Goal: Task Accomplishment & Management: Use online tool/utility

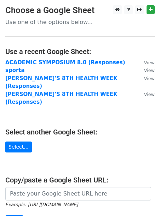
click at [38, 65] on strong "ACADEMIC SYMPOSIUM 8.0 (Responses)" at bounding box center [65, 62] width 120 height 6
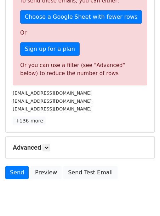
scroll to position [233, 0]
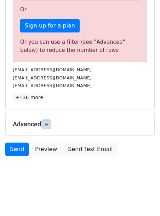
click at [48, 122] on icon at bounding box center [46, 124] width 4 height 4
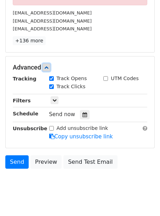
scroll to position [302, 0]
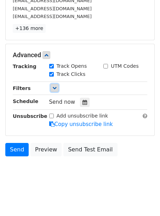
click at [52, 87] on icon at bounding box center [54, 88] width 4 height 4
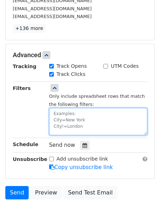
click at [71, 119] on textarea at bounding box center [98, 121] width 98 height 27
type textarea "e"
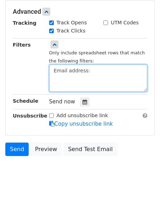
paste textarea "[EMAIL_ADDRESS][DOMAIN_NAME]"
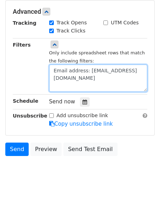
click at [82, 69] on textarea "Email address: [EMAIL_ADDRESS][DOMAIN_NAME]" at bounding box center [98, 78] width 98 height 27
paste textarea "[EMAIL_ADDRESS][DOMAIN_NAME]"
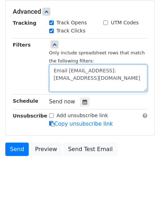
scroll to position [3, 0]
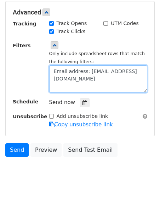
click at [79, 85] on textarea "Email address: toluwanimiabodunrin@gmail.com" at bounding box center [98, 78] width 98 height 27
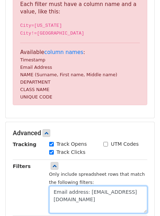
scroll to position [301, 0]
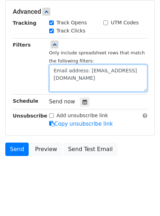
paste textarea "fmadu7178@gmail.com"
paste textarea "oremaylaw@gmail.com"
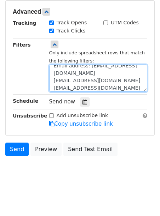
scroll to position [12, 0]
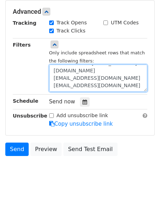
paste textarea "oluwalonimiasare@gmail.com"
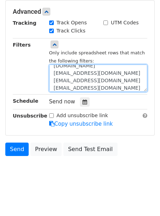
scroll to position [20, 0]
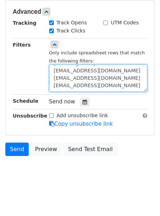
paste textarea "olalererobiah@gmail.com"
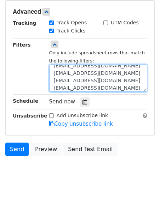
scroll to position [27, 0]
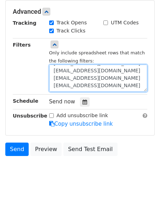
paste textarea "ayomiposiogunkoya@gmail.com"
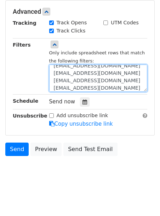
scroll to position [35, 0]
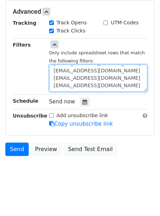
paste textarea "ayinkebolanle20@gmail.com"
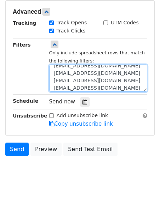
scroll to position [0, 0]
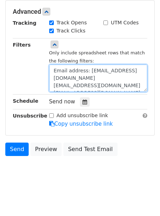
drag, startPoint x: 54, startPoint y: 70, endPoint x: 90, endPoint y: 74, distance: 36.3
click at [90, 74] on textarea "Email address: toluwanimiabodunrin@gmail.com fmadu7178@gmail.com oremaylaw@gmai…" at bounding box center [98, 78] width 98 height 27
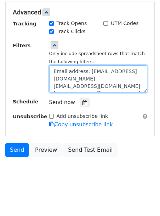
click at [52, 86] on textarea "Email address: toluwanimiabodunrin@gmail.com fmadu7178@gmail.com oremaylaw@gmai…" at bounding box center [98, 78] width 98 height 27
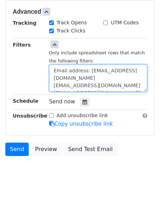
paste textarea "Email address:"
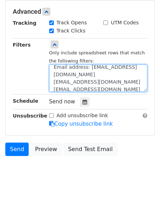
scroll to position [19, 0]
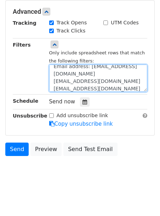
click at [53, 74] on textarea "Email address: toluwanimiabodunrin@gmail.com Email address: fmadu7178@gmail.com…" at bounding box center [98, 78] width 98 height 27
paste textarea "Email address:"
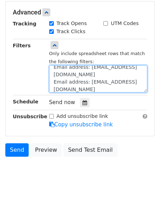
scroll to position [301, 0]
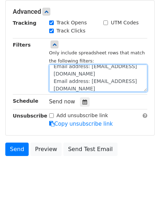
click at [53, 82] on textarea "Email address: toluwanimiabodunrin@gmail.com Email address: fmadu7178@gmail.com…" at bounding box center [98, 78] width 98 height 27
paste textarea "Email address:"
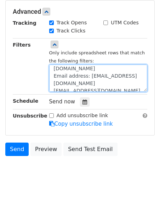
click at [53, 82] on textarea "Email address: toluwanimiabodunrin@gmail.com Email address: fmadu7178@gmail.com…" at bounding box center [98, 78] width 98 height 27
click at [53, 75] on textarea "Email address: toluwanimiabodunrin@gmail.com Email address: fmadu7178@gmail.com…" at bounding box center [98, 78] width 98 height 27
paste textarea "Email address:"
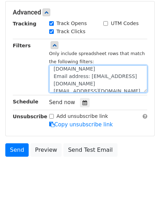
scroll to position [55, 0]
click at [53, 75] on textarea "Email address: toluwanimiabodunrin@gmail.com Email address: fmadu7178@gmail.com…" at bounding box center [98, 78] width 98 height 27
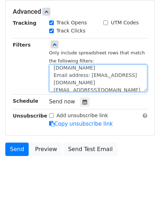
paste textarea "Email address:"
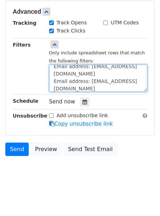
scroll to position [67, 0]
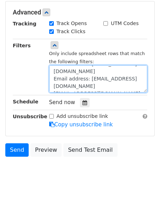
click at [53, 75] on textarea "Email address: toluwanimiabodunrin@gmail.com Email address: fmadu7178@gmail.com…" at bounding box center [98, 78] width 98 height 27
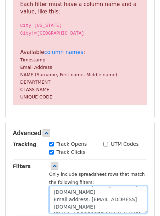
scroll to position [301, 0]
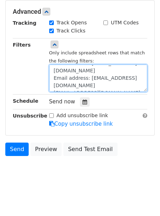
paste textarea "Email address:"
click at [129, 88] on textarea "Email address: toluwanimiabodunrin@gmail.com Email address: fmadu7178@gmail.com…" at bounding box center [98, 78] width 98 height 27
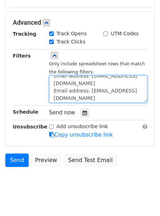
scroll to position [74, 0]
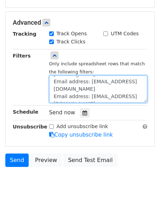
click at [107, 100] on textarea "Email address: toluwanimiabodunrin@gmail.com Email address: fmadu7178@gmail.com…" at bounding box center [98, 89] width 98 height 27
paste textarea "hunchoopeyemi21@gmail.com"
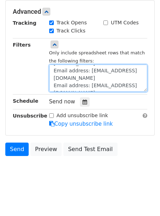
scroll to position [79, 0]
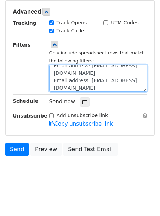
paste textarea "ojeahawele57@gmail.com"
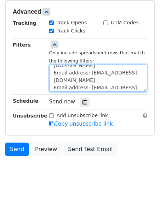
scroll to position [69, 0]
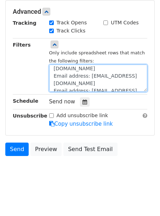
drag, startPoint x: 55, startPoint y: 75, endPoint x: 87, endPoint y: 77, distance: 31.9
click at [87, 77] on textarea "Email address: toluwanimiabodunrin@gmail.com Email address: fmadu7178@gmail.com…" at bounding box center [98, 78] width 98 height 27
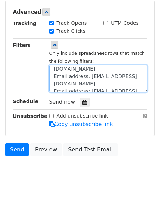
scroll to position [302, 0]
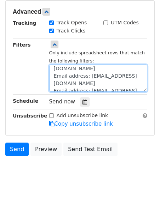
click at [53, 84] on textarea "Email address: toluwanimiabodunrin@gmail.com Email address: fmadu7178@gmail.com…" at bounding box center [98, 78] width 98 height 27
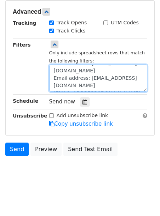
scroll to position [81, 0]
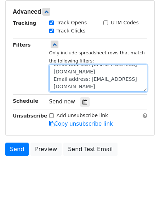
click at [54, 76] on textarea "Email address: toluwanimiabodunrin@gmail.com Email address: fmadu7178@gmail.com…" at bounding box center [98, 78] width 98 height 27
paste textarea "Email address:"
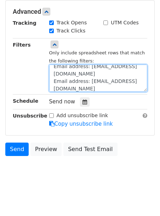
scroll to position [89, 0]
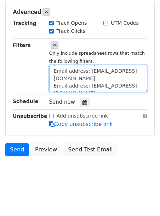
click at [52, 85] on textarea "Email address: toluwanimiabodunrin@gmail.com Email address: fmadu7178@gmail.com…" at bounding box center [98, 78] width 98 height 27
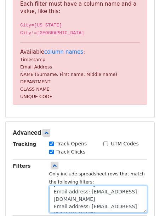
scroll to position [302, 0]
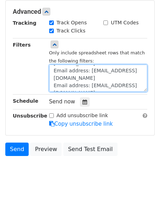
paste textarea "Email address:"
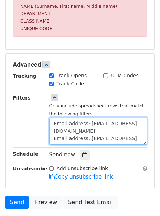
scroll to position [257, 0]
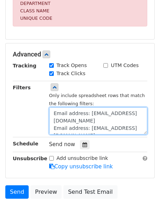
click at [91, 117] on textarea "Email address: toluwanimiabodunrin@gmail.com Email address: fmadu7178@gmail.com…" at bounding box center [98, 121] width 98 height 27
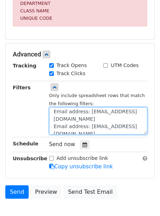
scroll to position [18, 0]
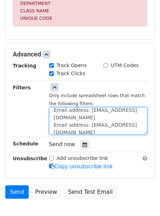
click at [88, 119] on textarea "Email address=toluwanimiabodunrin@gmail.com Email address: fmadu7178@gmail.com …" at bounding box center [98, 121] width 98 height 27
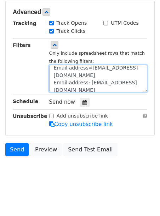
scroll to position [257, 0]
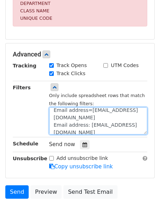
click at [89, 128] on textarea "Email address=toluwanimiabodunrin@gmail.com Email address=fmadu7178@gmail.com E…" at bounding box center [98, 121] width 98 height 27
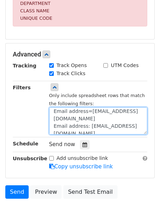
scroll to position [35, 0]
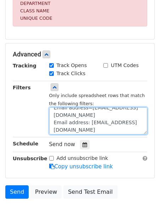
click at [88, 117] on textarea "Email address=toluwanimiabodunrin@gmail.com Email address=fmadu7178@gmail.com E…" at bounding box center [98, 121] width 98 height 27
click at [87, 116] on textarea "Email address=toluwanimiabodunrin@gmail.com Email address=fmadu7178@gmail.com E…" at bounding box center [98, 121] width 98 height 27
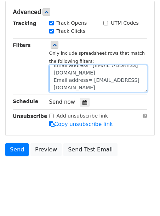
scroll to position [257, 0]
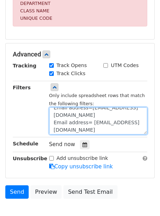
click at [54, 126] on textarea "Email address=toluwanimiabodunrin@gmail.com Email address=fmadu7178@gmail.com E…" at bounding box center [98, 121] width 98 height 27
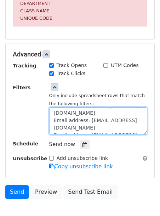
scroll to position [57, 0]
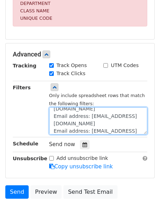
click at [54, 119] on textarea "Email address=toluwanimiabodunrin@gmail.com Email address=fmadu7178@gmail.com E…" at bounding box center [98, 121] width 98 height 27
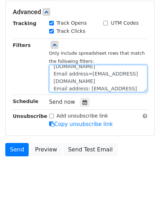
scroll to position [257, 0]
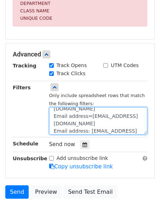
click at [53, 133] on textarea "Email address=toluwanimiabodunrin@gmail.com Email address=fmadu7178@gmail.com E…" at bounding box center [98, 121] width 98 height 27
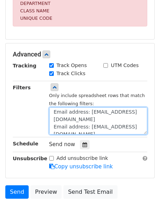
click at [53, 123] on textarea "Email address=toluwanimiabodunrin@gmail.com Email address=fmadu7178@gmail.com E…" at bounding box center [98, 121] width 98 height 27
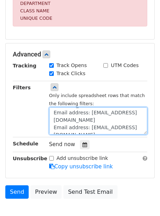
scroll to position [106, 0]
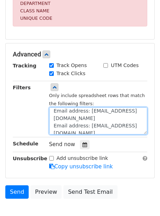
click at [54, 121] on textarea "Email address=toluwanimiabodunrin@gmail.com Email address=fmadu7178@gmail.com E…" at bounding box center [98, 121] width 98 height 27
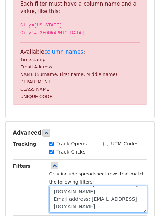
scroll to position [302, 0]
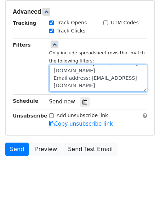
click at [54, 85] on textarea "Email address=toluwanimiabodunrin@gmail.com Email address=fmadu7178@gmail.com E…" at bounding box center [98, 78] width 98 height 27
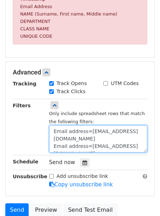
scroll to position [242, 0]
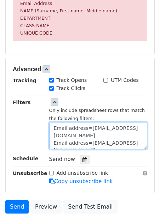
click at [77, 132] on textarea "Email address=toluwanimiabodunrin@gmail.com Email address=fmadu7178@gmail.com E…" at bounding box center [98, 135] width 98 height 27
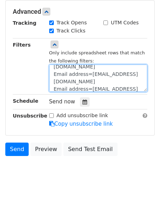
scroll to position [19, 0]
click at [71, 73] on textarea "Email Address=toluwanimiabodunrin@gmail.com Email address=fmadu7178@gmail.com E…" at bounding box center [98, 78] width 98 height 27
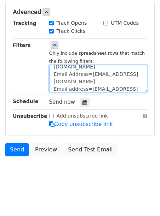
click at [69, 83] on textarea "Email Address=toluwanimiabodunrin@gmail.com Email Address=fmadu7178@gmail.com E…" at bounding box center [98, 78] width 98 height 27
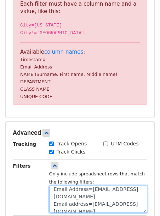
scroll to position [302, 0]
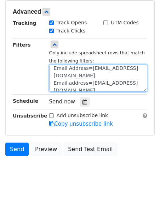
click at [57, 75] on textarea "Email Address=toluwanimiabodunrin@gmail.com Email Address=fmadu7178@gmail.com E…" at bounding box center [98, 78] width 98 height 27
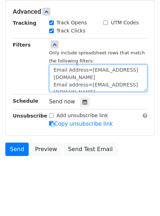
click at [57, 79] on textarea "Email Address=toluwanimiabodunrin@gmail.com Email Address=fmadu7178@gmail.com E…" at bounding box center [98, 78] width 98 height 27
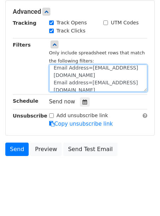
scroll to position [70, 0]
click at [57, 77] on textarea "Email Address=toluwanimiabodunrin@gmail.com Email Address=fmadu7178@gmail.com E…" at bounding box center [98, 78] width 98 height 27
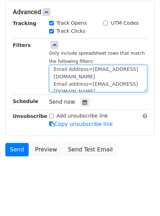
scroll to position [302, 0]
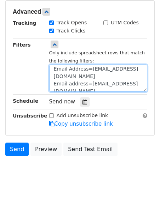
click at [56, 85] on textarea "Email Address=toluwanimiabodunrin@gmail.com Email Address=fmadu7178@gmail.com E…" at bounding box center [98, 78] width 98 height 27
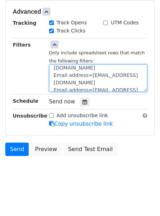
scroll to position [111, 0]
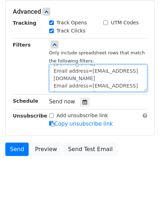
click at [57, 72] on textarea "Email Address=toluwanimiabodunrin@gmail.com Email Address=fmadu7178@gmail.com E…" at bounding box center [98, 78] width 98 height 27
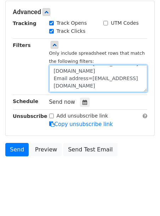
scroll to position [302, 0]
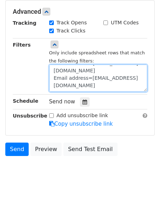
click at [57, 86] on textarea "Email Address=toluwanimiabodunrin@gmail.com Email Address=fmadu7178@gmail.com E…" at bounding box center [98, 78] width 98 height 27
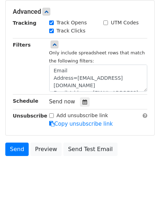
click at [29, 64] on div "Filters" at bounding box center [25, 66] width 36 height 51
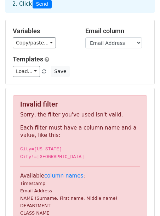
scroll to position [7, 0]
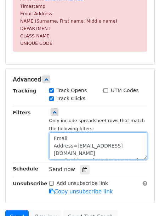
click at [61, 139] on textarea "Email Address=toluwanimiabodunrin@gmail.com Email Address=fmadu7178@gmail.com E…" at bounding box center [98, 146] width 98 height 27
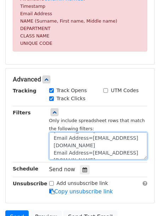
click at [54, 147] on textarea "Email Address=toluwanimiabodunrin@gmail.com Email Address=fmadu7178@gmail.com E…" at bounding box center [98, 146] width 98 height 27
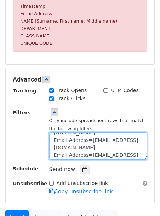
click at [59, 148] on textarea "Email Address=toluwanimiabodunrin@gmail.com Email Address=fmadu7178@gmail.com E…" at bounding box center [98, 146] width 98 height 27
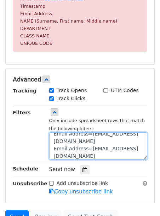
scroll to position [72, 0]
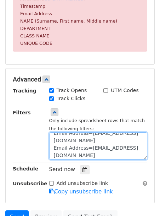
click at [54, 151] on textarea "Email Address=toluwanimiabodunrin@gmail.com Email Address=fmadu7178@gmail.com E…" at bounding box center [98, 146] width 98 height 27
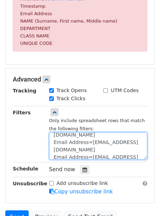
scroll to position [92, 0]
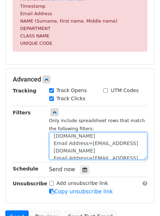
click at [52, 145] on textarea "Email Address=toluwanimiabodunrin@gmail.com Email Address=fmadu7178@gmail.com E…" at bounding box center [98, 146] width 98 height 27
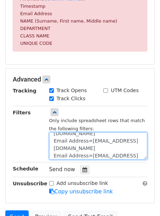
scroll to position [119, 0]
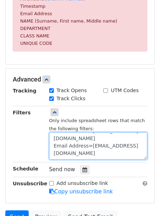
click at [55, 155] on textarea "Email Address=toluwanimiabodunrin@gmail.com Email Address=fmadu7178@gmail.com E…" at bounding box center [98, 146] width 98 height 27
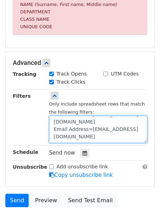
scroll to position [250, 0]
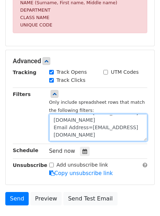
click at [138, 135] on textarea "Email Address=toluwanimiabodunrin@gmail.com Email Address=fmadu7178@gmail.com E…" at bounding box center [98, 127] width 98 height 27
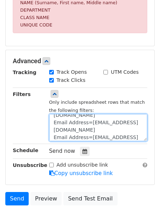
scroll to position [119, 0]
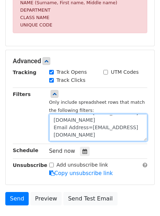
drag, startPoint x: 54, startPoint y: 124, endPoint x: 87, endPoint y: 147, distance: 40.9
click at [87, 147] on div "Tracking Track Opens UTM Codes Track Clicks Filters Only include spreadsheet ro…" at bounding box center [80, 123] width 134 height 109
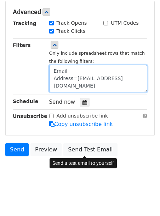
scroll to position [225, 0]
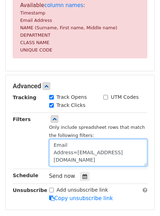
click at [53, 155] on textarea "Email Address=toluwanimiabodunrin@gmail.com" at bounding box center [98, 152] width 98 height 27
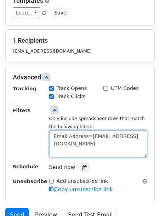
scroll to position [113, 0]
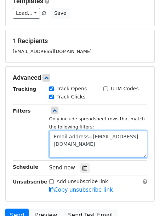
click at [69, 154] on textarea "Email Address=toluwanimiabodunrin@gmail.com" at bounding box center [98, 144] width 98 height 27
click at [67, 149] on textarea "Email Address=toluwanimiabodunrin@gmail.com" at bounding box center [98, 144] width 98 height 27
paste textarea "fmadu7178@gmail.com"
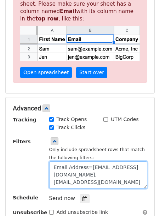
scroll to position [172, 0]
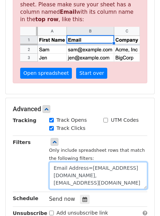
click at [67, 183] on textarea "Email Address=toluwanimiabodunrin@gmail.com, fmadu7178@gmail.com" at bounding box center [98, 175] width 98 height 27
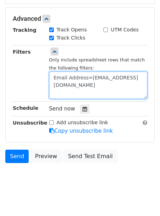
click at [80, 94] on textarea "Email Address=toluwanimiabodunrin@gmail.com" at bounding box center [98, 85] width 98 height 27
paste textarea "Email Address=fmadu7178@gmail.com"
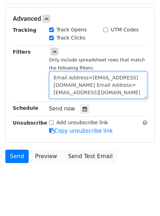
scroll to position [5, 0]
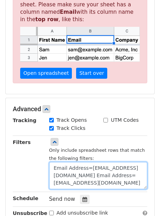
click at [65, 178] on textarea "Email Address=toluwanimiabodunrin@gmail.com Email Address=fmadu7178@gmail.com" at bounding box center [98, 175] width 98 height 27
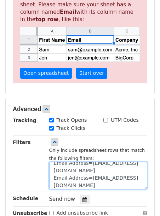
scroll to position [7, 0]
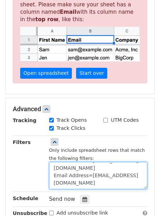
click at [67, 183] on textarea "Email Address=toluwanimiabodunrin@gmail.com Email Address=fmadu7178@gmail.com" at bounding box center [98, 175] width 98 height 27
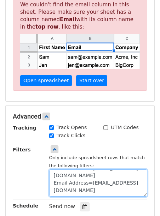
click at [54, 191] on textarea "Email Address=toluwanimiabodunrin@gmail.com Email Address=fmadu7178@gmail.com" at bounding box center [98, 183] width 98 height 27
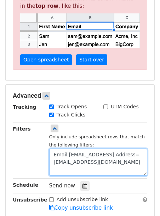
drag, startPoint x: 64, startPoint y: 161, endPoint x: 136, endPoint y: 173, distance: 73.2
click at [137, 173] on textarea "Email Address=toluwanimiabodunrin@gmail.comEmail Address=fmadu7178@gmail.com" at bounding box center [98, 162] width 98 height 27
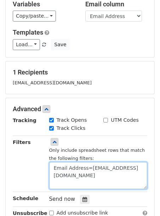
scroll to position [5, 0]
click at [59, 185] on textarea "Email Address=toluwanimiabodunrin@gmail.com" at bounding box center [98, 175] width 98 height 27
paste textarea "Email Address=fmadu7178@gmail.com"
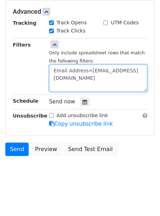
scroll to position [179, 0]
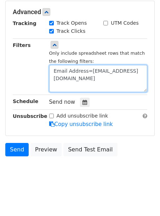
click at [56, 88] on textarea "Email Address=toluwanimiabodunrin@gmail.com" at bounding box center [98, 78] width 98 height 27
paste textarea "Email Address=oluwalonimiasare@gmail.com"
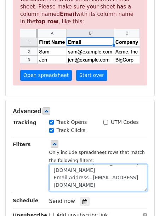
scroll to position [15, 0]
click at [54, 185] on textarea "Email Address=toluwanimiabodunrin@gmail.com Email Address=oluwalonimiasare@gmai…" at bounding box center [98, 177] width 98 height 27
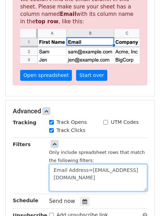
scroll to position [0, 0]
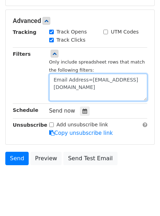
click at [68, 94] on textarea "Email Address=toluwanimiabodunrin@gmail.com" at bounding box center [98, 87] width 98 height 27
paste textarea "Email Address=olalererobiah@gmail.com"
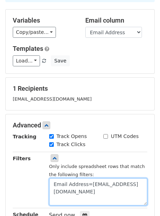
scroll to position [0, 0]
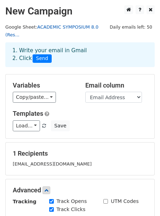
click at [65, 29] on link "ACADEMIC SYMPOSIUM 8.0 (Res..." at bounding box center [51, 30] width 93 height 13
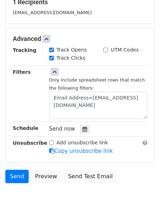
scroll to position [151, 0]
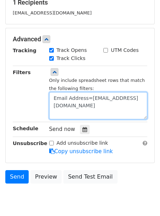
click at [83, 108] on textarea "Email Address=toluwanimiabodunrin@gmail.com" at bounding box center [98, 105] width 98 height 27
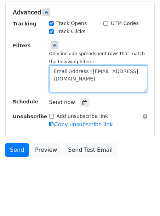
scroll to position [178, 0]
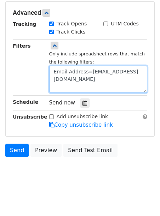
click at [79, 85] on textarea "Email Address=toluwanimiabodunrin@gmail.com" at bounding box center [98, 79] width 98 height 27
paste textarea "olalererobiah@gmail.com"
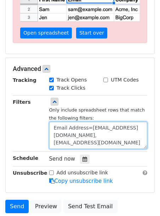
scroll to position [213, 0]
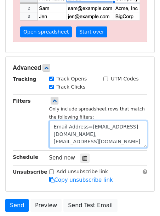
click at [67, 141] on textarea "Email Address=toluwanimiabodunrin@gmail.com, olalererobiah@gmail.com" at bounding box center [98, 134] width 98 height 27
drag, startPoint x: 54, startPoint y: 124, endPoint x: 71, endPoint y: 130, distance: 17.3
click at [71, 131] on textarea "Email Address=toluwanimiabodunrin@gmail.com, olalererobiah@gmail.com" at bounding box center [98, 134] width 98 height 27
click at [67, 142] on textarea "Email Address=toluwanimiabodunrin@gmail.com, olalererobiah@gmail.com" at bounding box center [98, 134] width 98 height 27
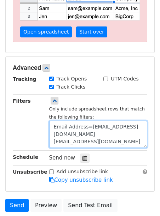
paste textarea "Email Address"
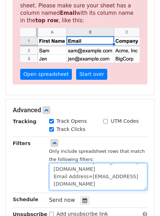
scroll to position [170, 0]
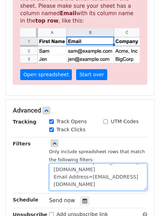
click at [132, 179] on textarea "Email Address=toluwanimiabodunrin@gmail.com Email Address=olalererobiah@gmail.c…" at bounding box center [98, 177] width 98 height 27
drag, startPoint x: 126, startPoint y: 174, endPoint x: 141, endPoint y: 179, distance: 15.7
click at [143, 181] on textarea "Email Address=toluwanimiabodunrin@gmail.com Email Address=olalererobiah@gmail.c…" at bounding box center [98, 177] width 98 height 27
click at [125, 179] on textarea "Email Address=toluwanimiabodunrin@gmail.com Email Address=olalererobiah@gmail.c…" at bounding box center [98, 177] width 98 height 27
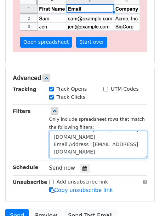
scroll to position [204, 0]
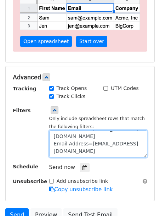
click at [138, 156] on textarea "Email Address=toluwanimiabodunrin@gmail.com Email Address=olalererobiah@gmail.c…" at bounding box center [98, 144] width 98 height 27
click at [53, 147] on textarea "Email Address=toluwanimiabodunrin@gmail.com Email Address=olalererobiah@gmail.c…" at bounding box center [98, 144] width 98 height 27
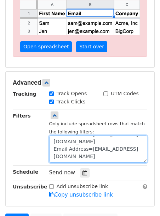
scroll to position [19, 0]
drag, startPoint x: 53, startPoint y: 141, endPoint x: 134, endPoint y: 155, distance: 82.8
click at [134, 155] on textarea "Email Address=toluwanimiabodunrin@gmail.com Email Address=olalererobiah@gmail.c…" at bounding box center [98, 149] width 98 height 27
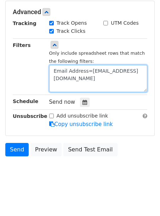
scroll to position [7, 0]
click at [99, 85] on textarea "Email Address=toluwanimiabodunrin@gmail.com" at bounding box center [98, 78] width 98 height 27
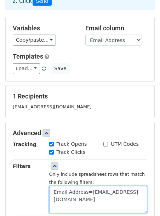
scroll to position [57, 0]
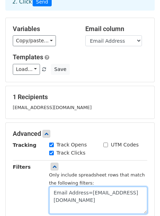
drag, startPoint x: 55, startPoint y: 193, endPoint x: 70, endPoint y: 206, distance: 19.6
click at [70, 206] on textarea "Email Address=toluwanimiabodunrin@gmail.com" at bounding box center [98, 200] width 98 height 27
type textarea "Email Address=toluwanimiabodunrin@gmail.com"
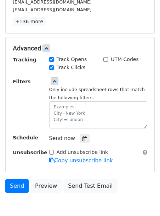
scroll to position [170, 0]
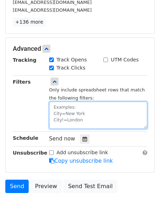
click at [77, 114] on textarea at bounding box center [98, 115] width 98 height 27
paste textarea "Email Address=fmadu7178@gmail.com Email Address=oremaylaw@gmail.com Email Addre…"
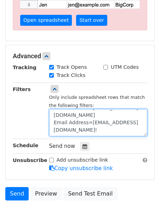
scroll to position [0, 0]
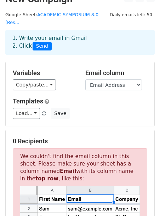
type textarea "Email Address=fmadu7178@gmail.com Email Address=oremaylaw@gmail.com Email Addre…"
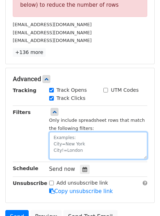
scroll to position [276, 0]
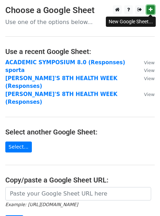
click at [149, 9] on icon at bounding box center [151, 9] width 4 height 5
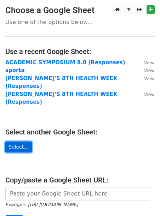
click at [23, 142] on link "Select..." at bounding box center [18, 147] width 27 height 11
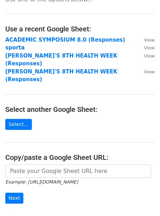
scroll to position [23, 0]
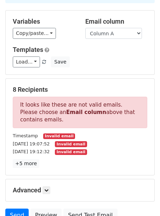
scroll to position [18, 0]
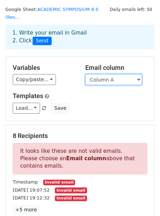
click at [120, 76] on select "Column A Column B Column C Column D Column E Column F" at bounding box center [113, 79] width 57 height 11
click at [107, 81] on select "Column A Column B Column C Column D Column E Column F" at bounding box center [113, 79] width 57 height 11
click at [85, 75] on select "Column A Column B Column C Column D Column E Column F" at bounding box center [113, 79] width 57 height 11
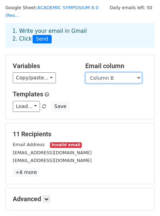
scroll to position [0, 0]
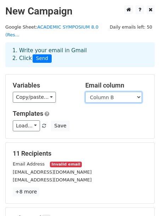
click at [111, 96] on select "Column A Column B Column C Column D Column E Column F" at bounding box center [113, 97] width 57 height 11
click at [85, 92] on select "Column A Column B Column C Column D Column E Column F" at bounding box center [113, 97] width 57 height 11
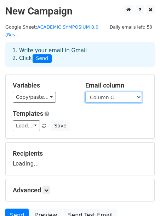
click at [119, 99] on select "Column A Column B Column C Column D Column E Column F" at bounding box center [113, 97] width 57 height 11
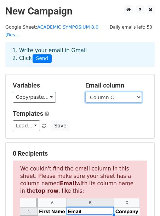
select select "Column B"
click at [85, 92] on select "Column A Column B Column C Column D Column E Column F" at bounding box center [113, 97] width 57 height 11
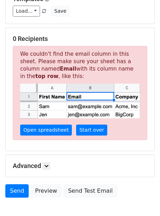
scroll to position [157, 0]
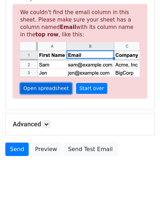
click at [47, 91] on link "Open spreadsheet" at bounding box center [46, 88] width 52 height 11
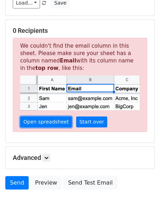
scroll to position [130, 0]
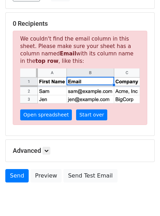
click at [95, 124] on p "We couldn't find the email column in this sheet. Please make sure your sheet ha…" at bounding box center [80, 78] width 134 height 94
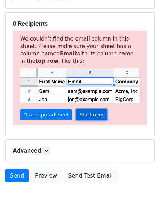
click at [89, 113] on link "Start over" at bounding box center [91, 115] width 31 height 11
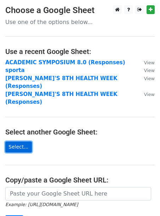
click at [29, 142] on link "Select..." at bounding box center [18, 147] width 27 height 11
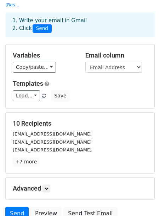
scroll to position [31, 0]
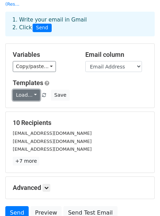
click at [35, 98] on link "Load..." at bounding box center [26, 95] width 27 height 11
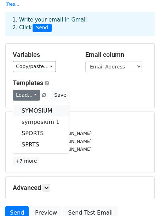
click at [38, 112] on link "SYMOSIUM" at bounding box center [41, 110] width 56 height 11
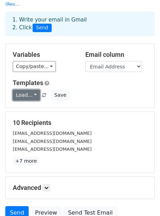
click at [24, 95] on link "Load..." at bounding box center [26, 95] width 27 height 11
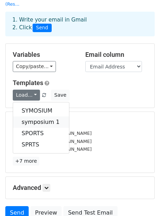
click at [36, 122] on link "symposium 1" at bounding box center [41, 122] width 56 height 11
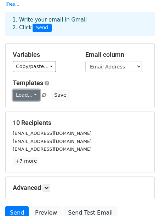
click at [33, 94] on link "Load..." at bounding box center [26, 95] width 27 height 11
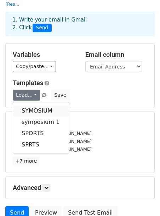
click at [37, 110] on link "SYMOSIUM" at bounding box center [41, 110] width 56 height 11
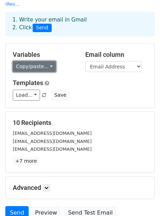
click at [44, 72] on link "Copy/paste..." at bounding box center [34, 66] width 43 height 11
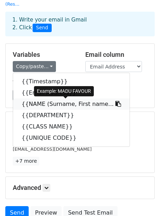
click at [37, 108] on link "{{NAME (Surname, First name..." at bounding box center [71, 104] width 116 height 11
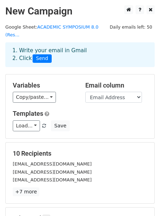
scroll to position [95, 0]
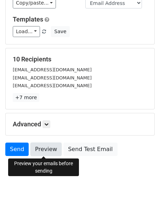
click at [40, 150] on link "Preview" at bounding box center [45, 149] width 31 height 13
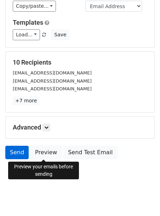
scroll to position [93, 0]
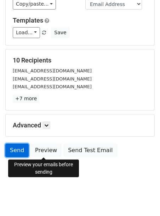
click at [20, 153] on link "Send" at bounding box center [16, 150] width 23 height 13
